Goal: Task Accomplishment & Management: Manage account settings

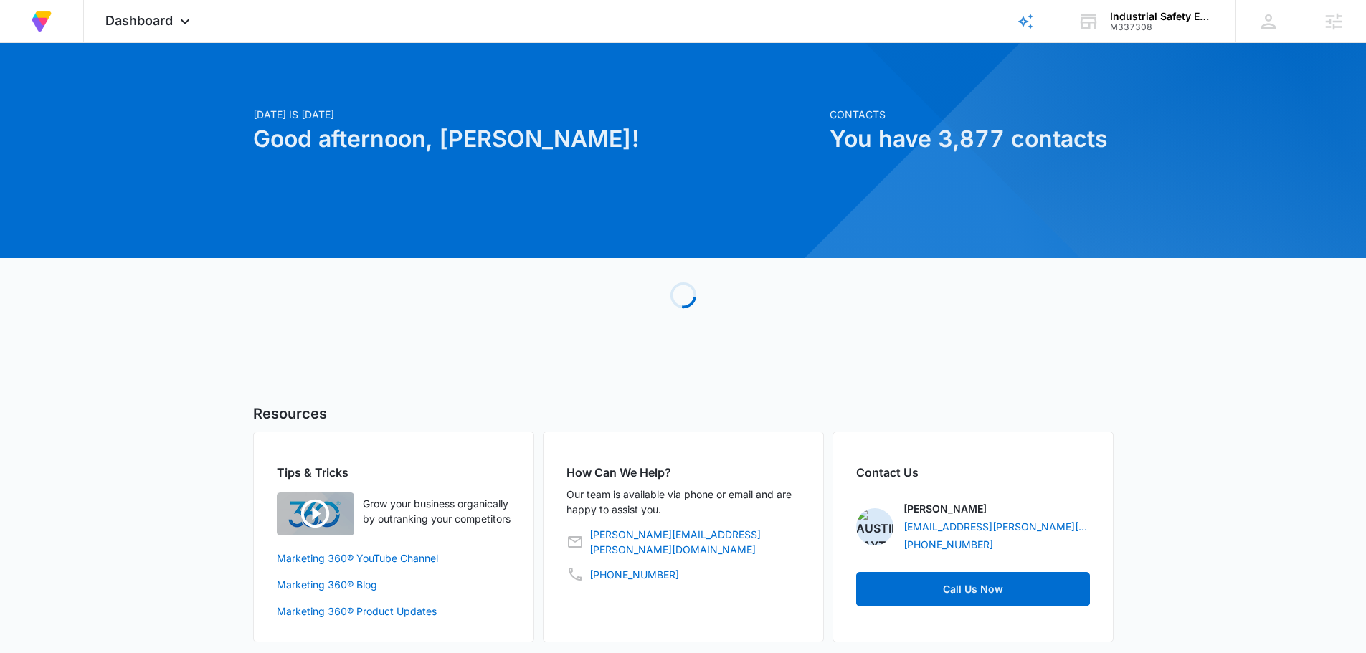
click at [194, 17] on div "Dashboard Apps Reputation Forms CRM Email Social Content Ads Intelligence Files…" at bounding box center [149, 21] width 131 height 42
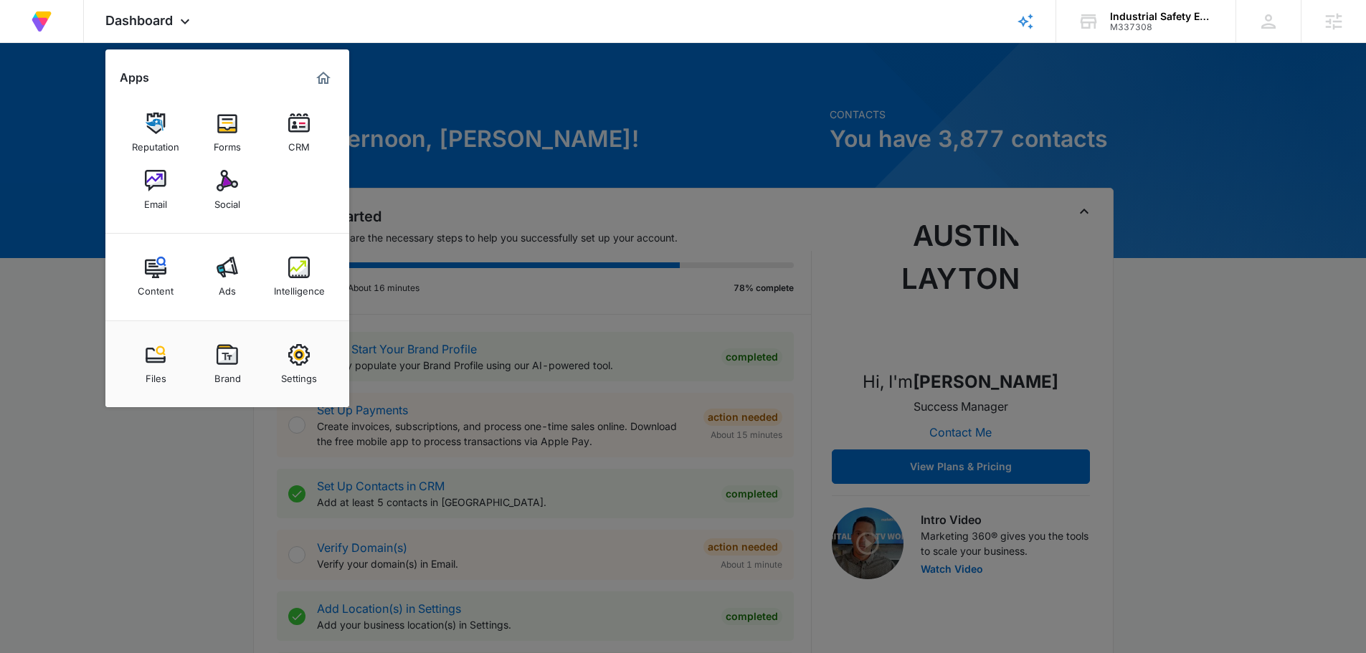
click at [615, 56] on div at bounding box center [683, 326] width 1366 height 653
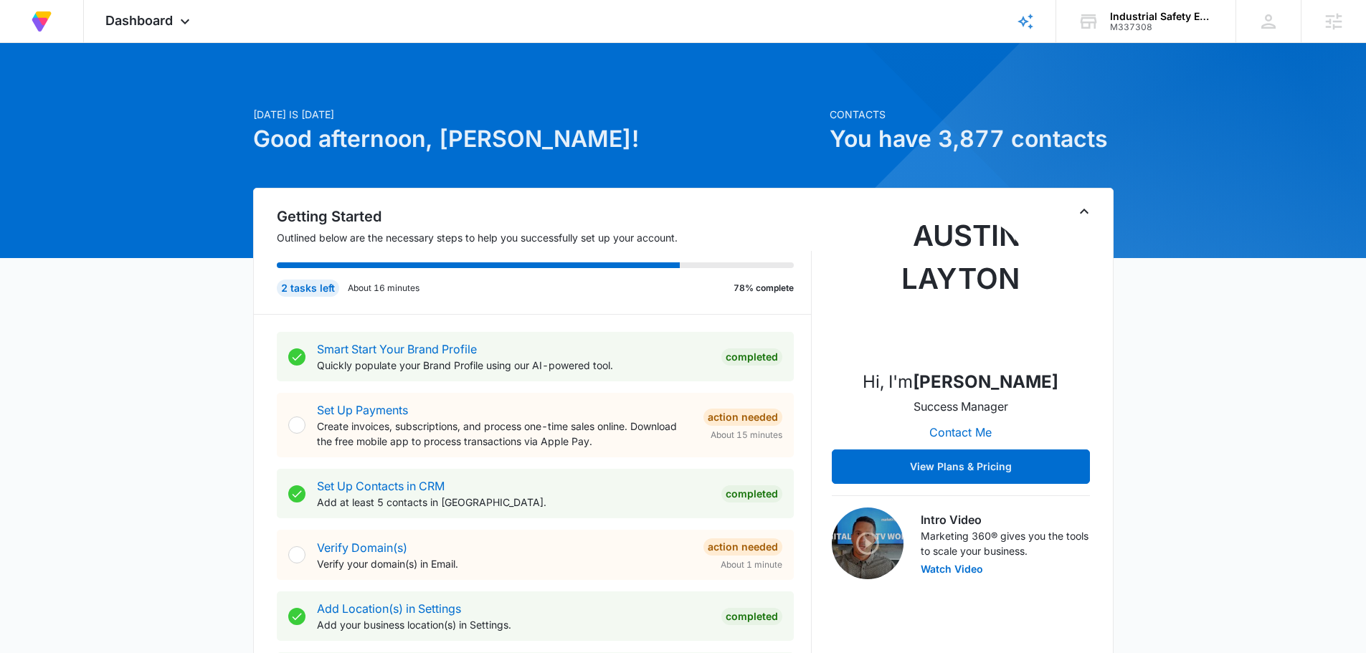
click at [1198, 22] on div "M337308" at bounding box center [1162, 27] width 105 height 10
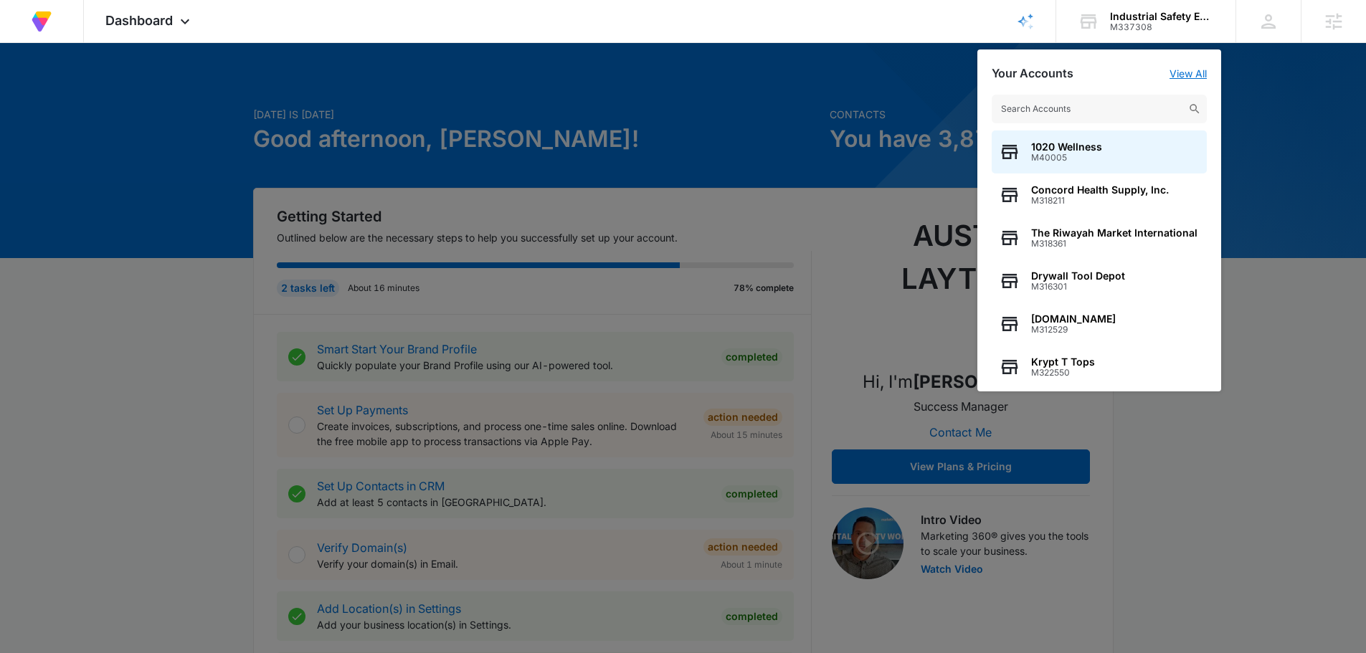
click at [1183, 70] on link "View All" at bounding box center [1188, 73] width 37 height 12
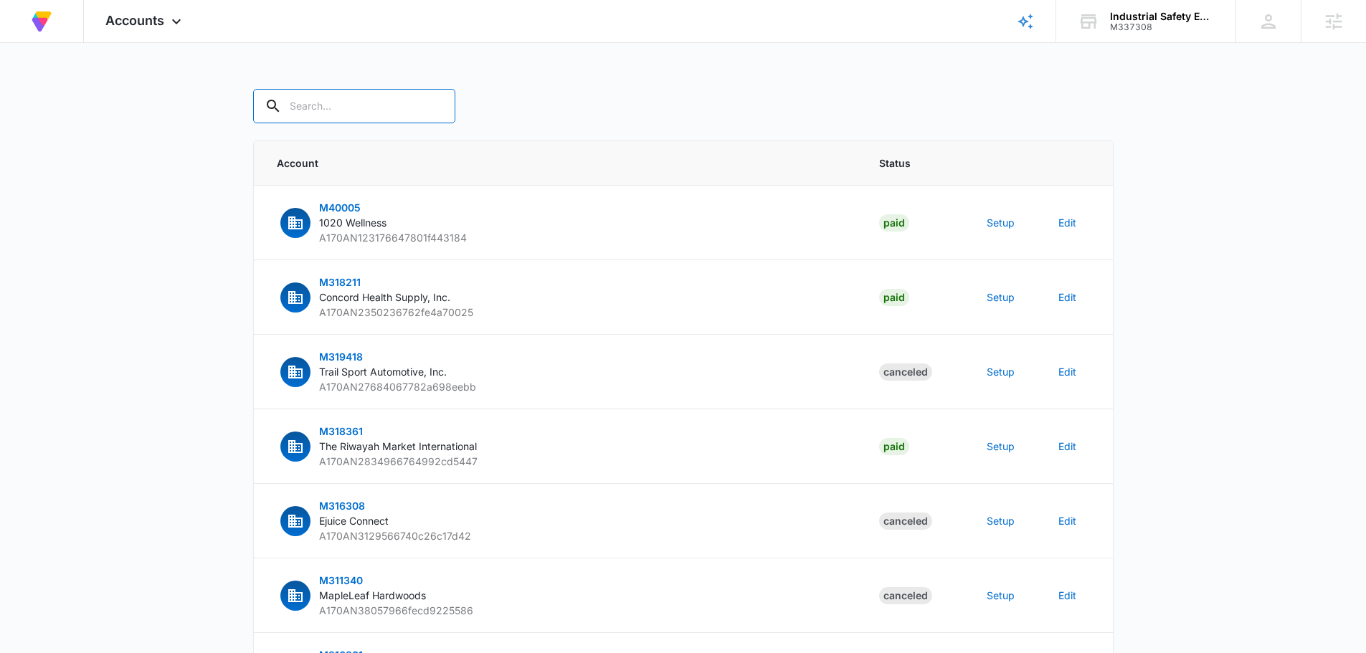
click at [334, 106] on input "text" at bounding box center [354, 106] width 202 height 34
type input "m337308"
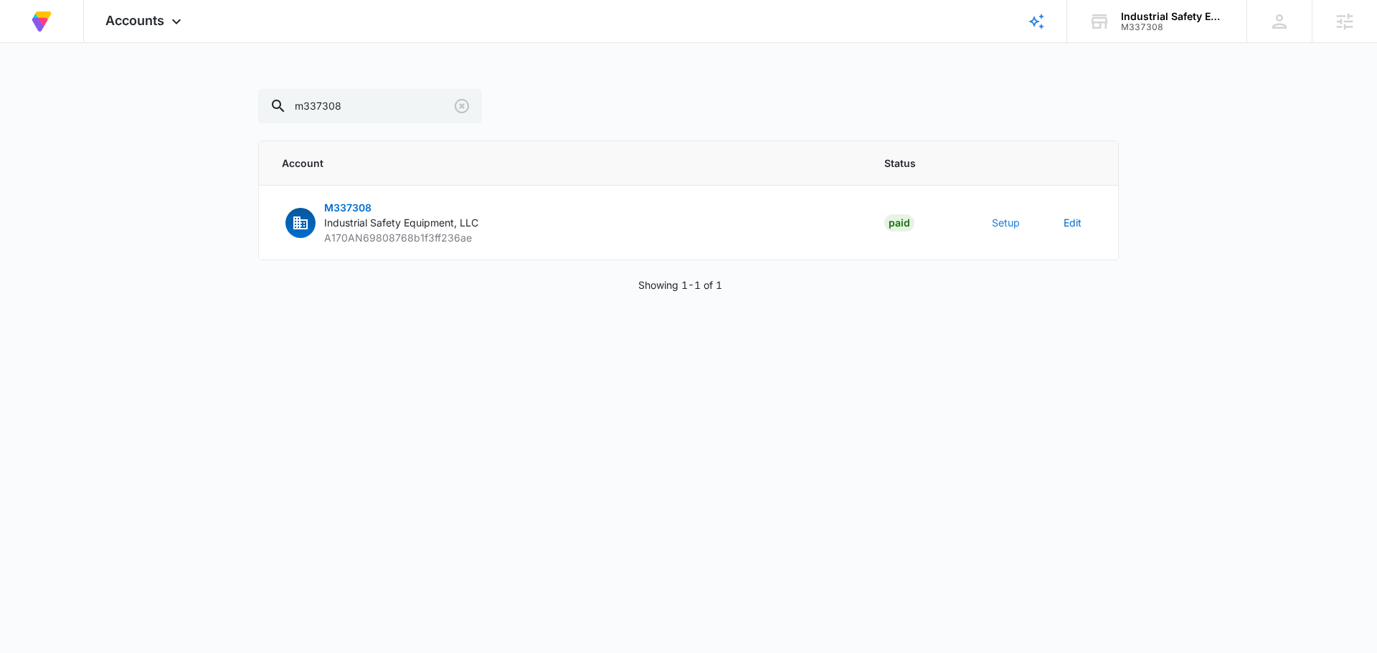
click at [1015, 224] on button "Setup" at bounding box center [1006, 222] width 28 height 15
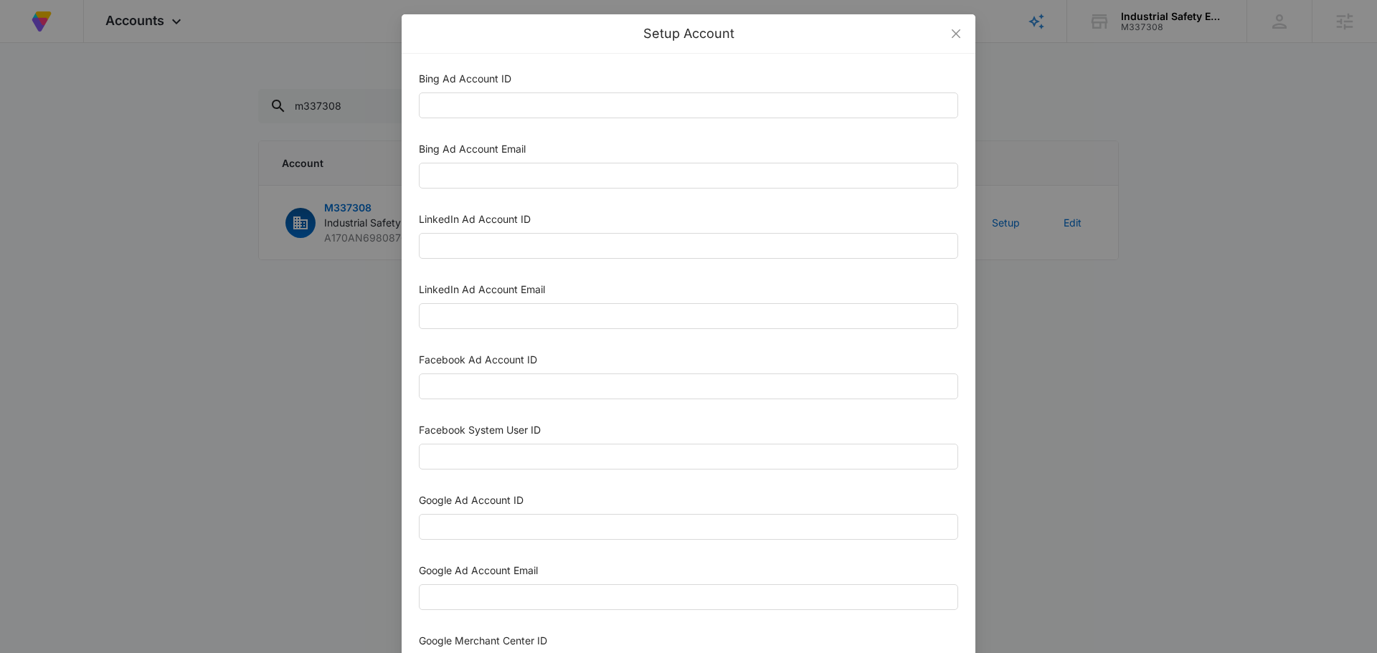
scroll to position [359, 0]
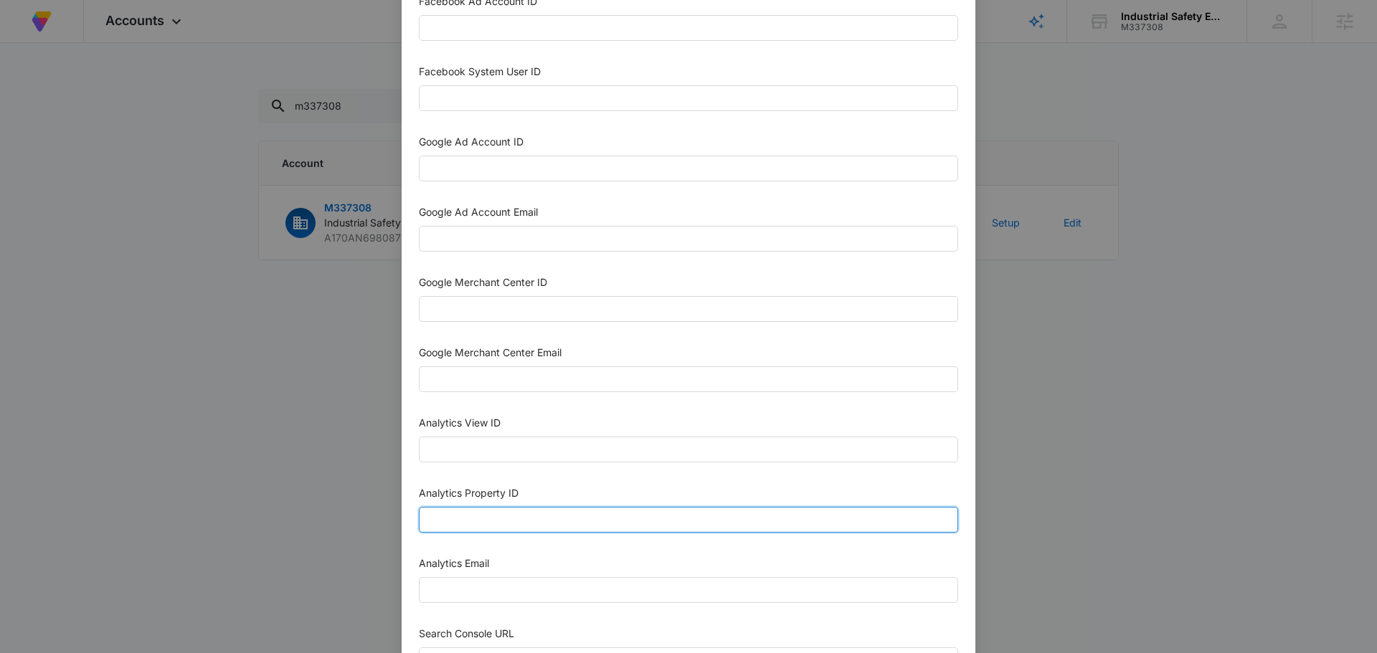
click at [540, 524] on input "Analytics Property ID" at bounding box center [688, 520] width 539 height 26
paste input "504408091"
type input "504408091"
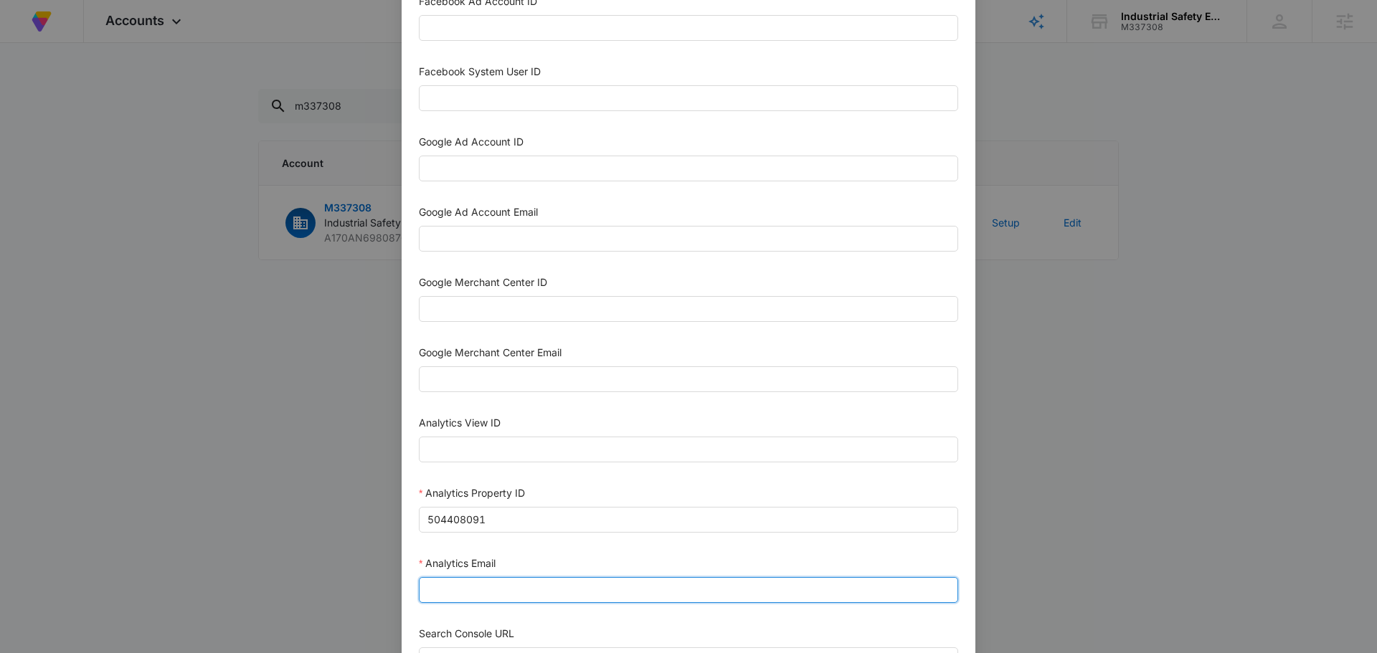
click at [495, 584] on input "Analytics Email" at bounding box center [688, 590] width 539 height 26
type input "m360+accounts1029@madwiremedia.com"
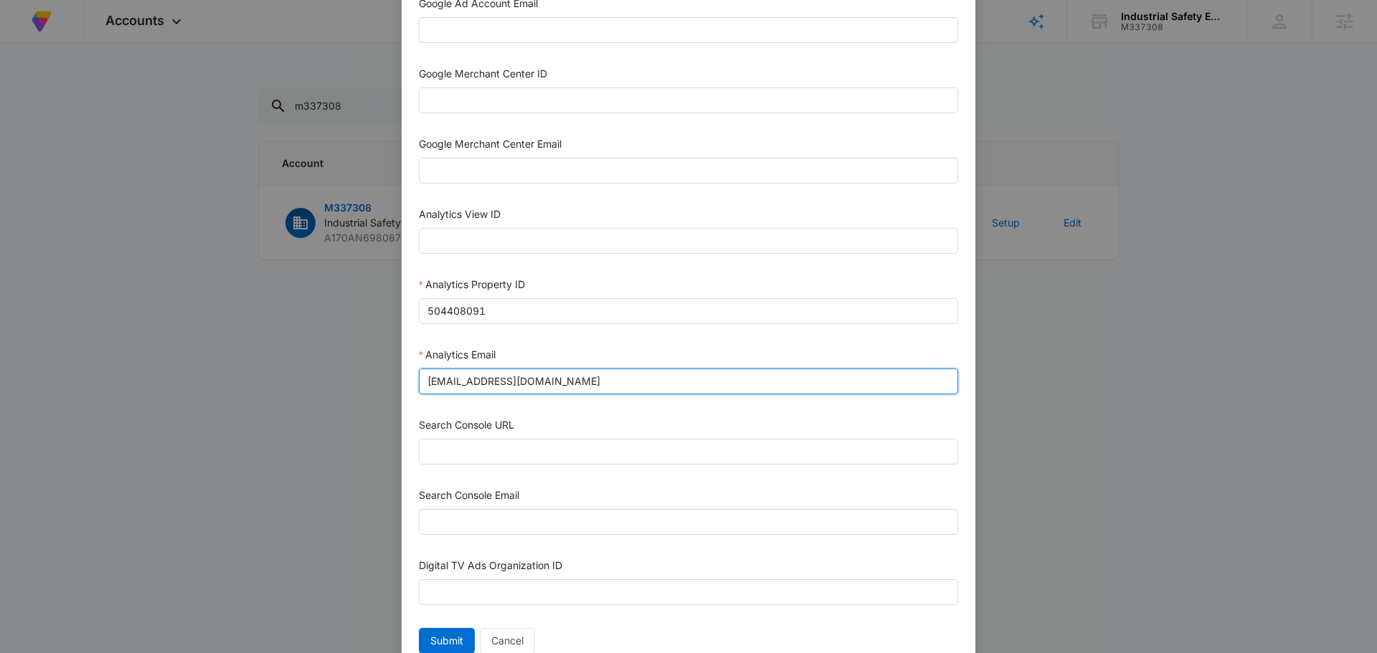
scroll to position [574, 0]
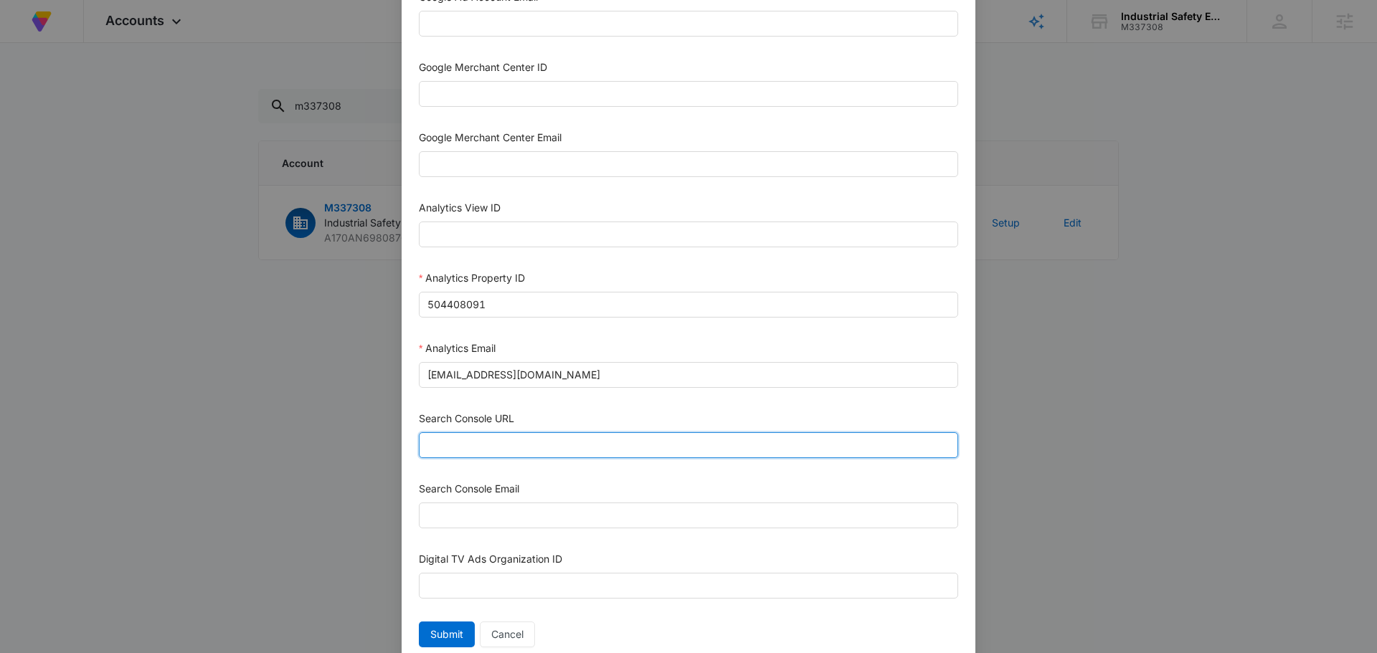
click at [529, 432] on input "Search Console URL" at bounding box center [688, 445] width 539 height 26
paste input "https://www.indsafetyequipstore.com/"
type input "https://www.indsafetyequipstore.com/"
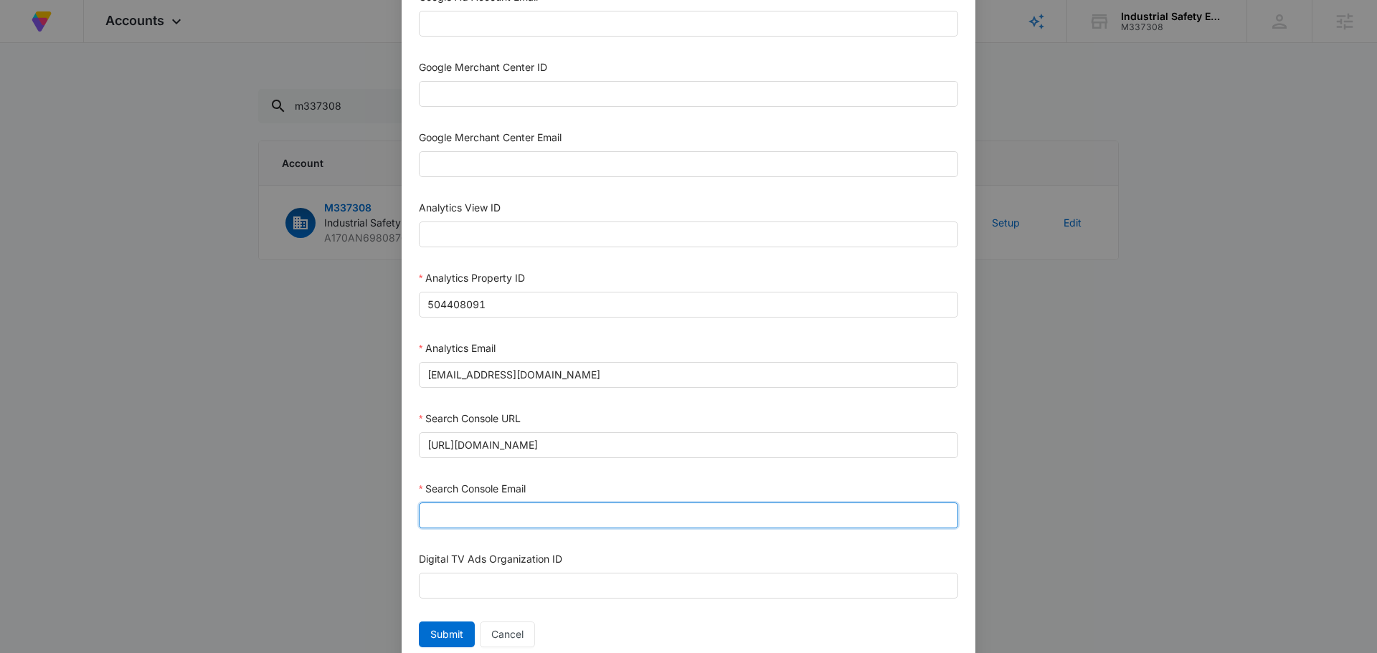
click at [468, 511] on input "Search Console Email" at bounding box center [688, 516] width 539 height 26
type input "m360+accounts1029@madwiremedia.com"
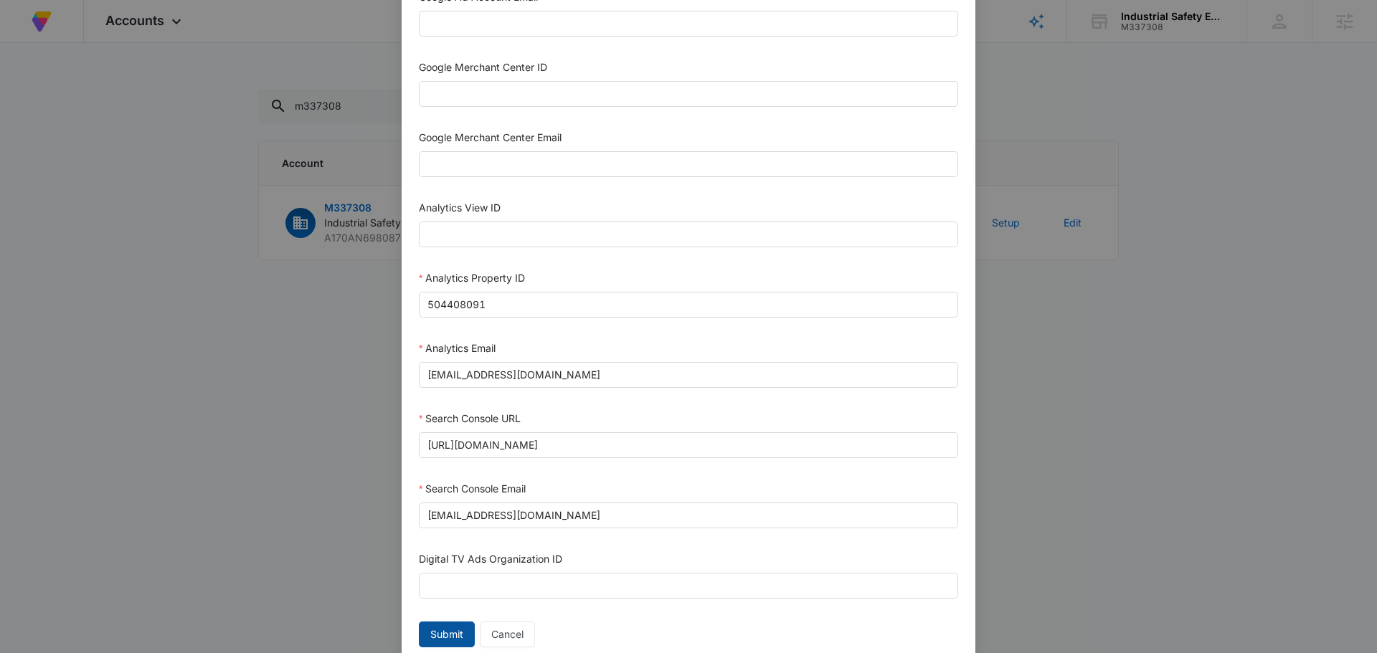
click at [430, 630] on span "Submit" at bounding box center [446, 635] width 33 height 16
